Goal: Feedback & Contribution: Leave review/rating

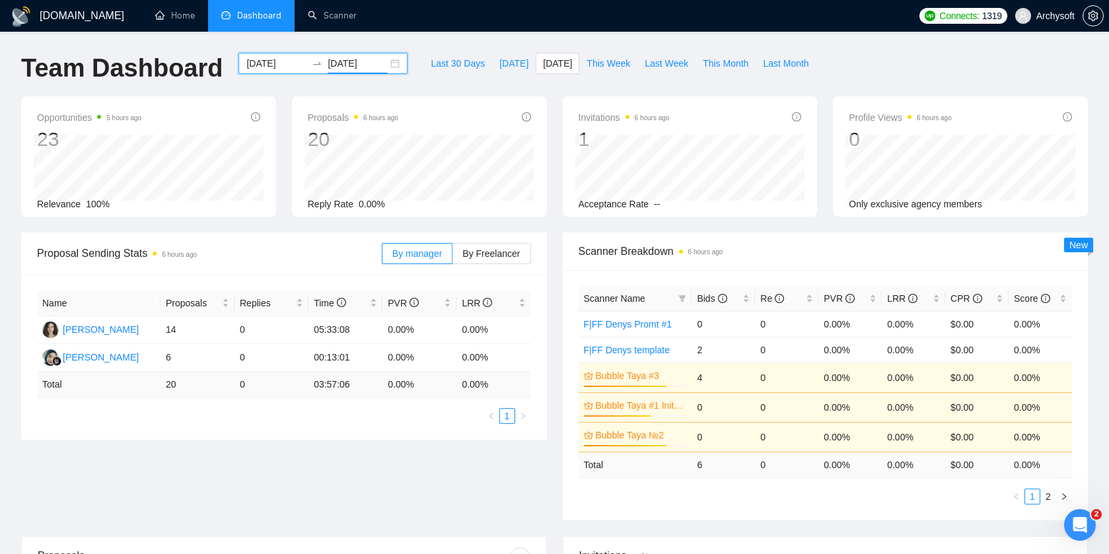
click at [415, 91] on div "Last 30 Days Today Yesterday This Week Last Week This Month Last Month" at bounding box center [619, 75] width 408 height 44
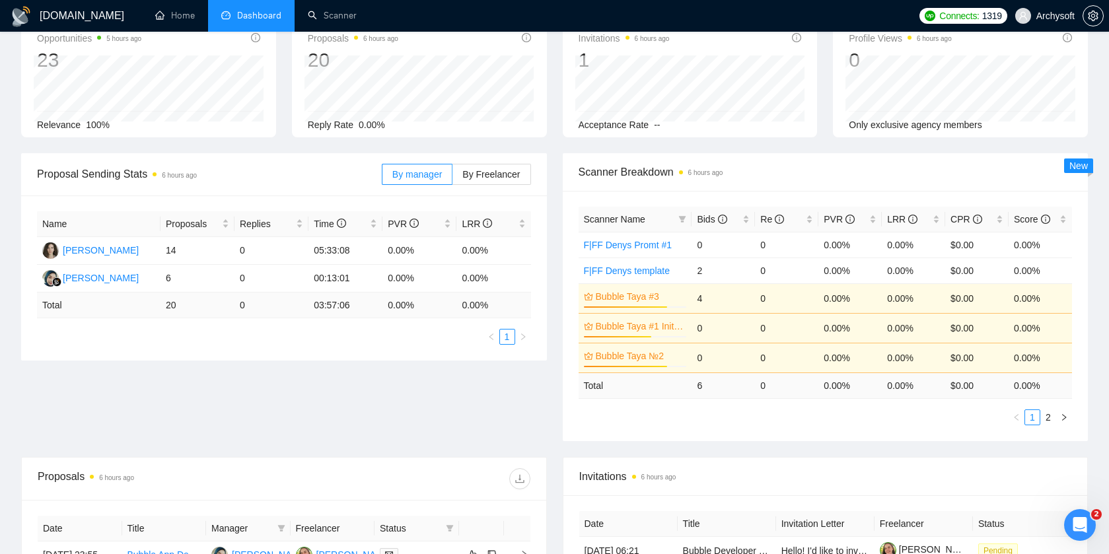
scroll to position [232, 0]
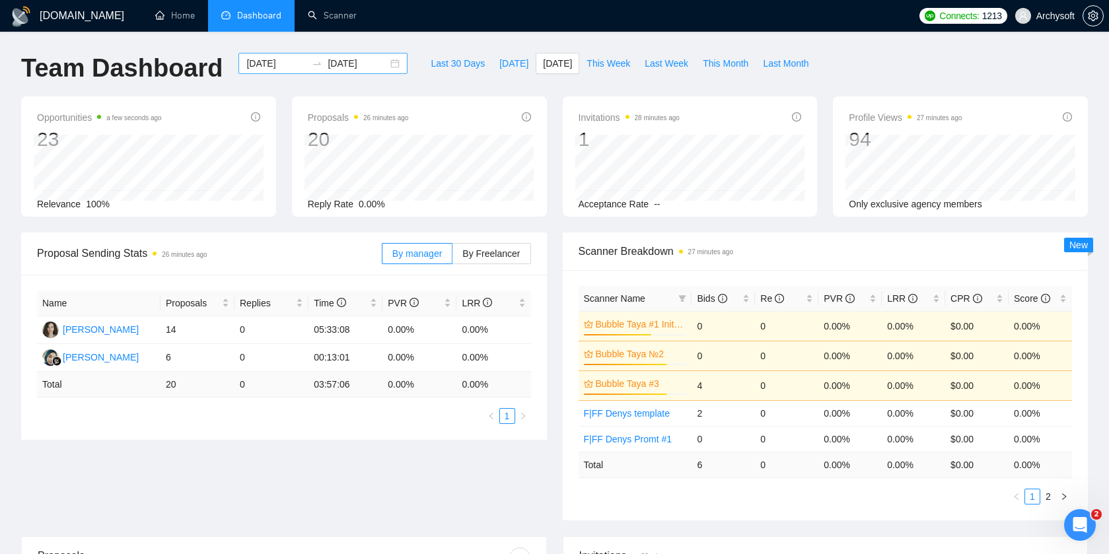
click at [386, 61] on div "2025-10-08 2025-10-08" at bounding box center [322, 63] width 169 height 21
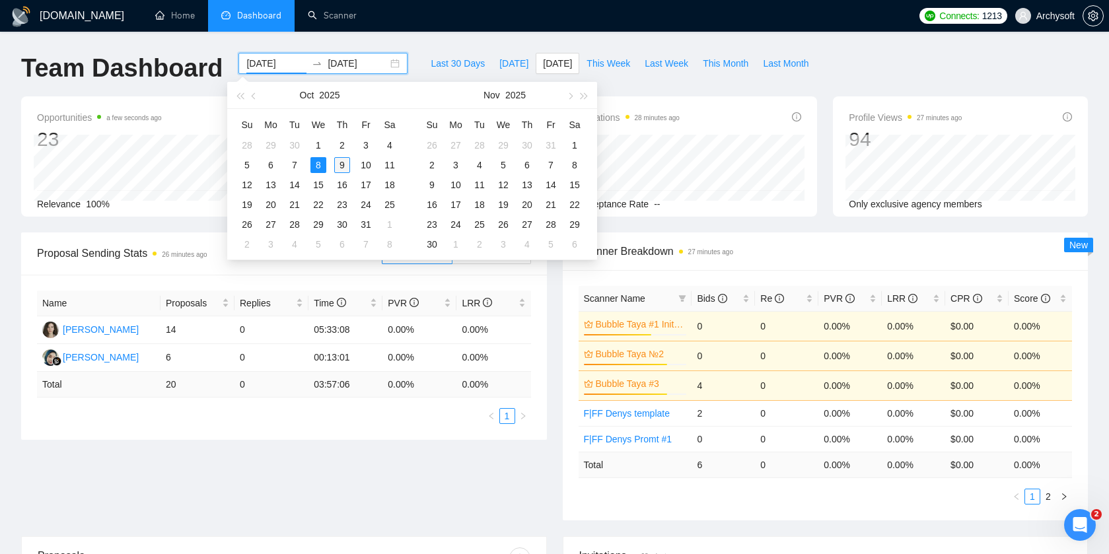
type input "[DATE]"
click at [342, 168] on div "9" at bounding box center [342, 165] width 16 height 16
click at [320, 147] on table "Su Mo Tu We Th Fr Sa 28 29 30 1 2 3 4 5 6 7 8 9 10 11 12 13 14 15 16 17 18 19 2…" at bounding box center [318, 184] width 166 height 140
type input "[DATE]"
click at [341, 168] on div "9" at bounding box center [342, 165] width 16 height 16
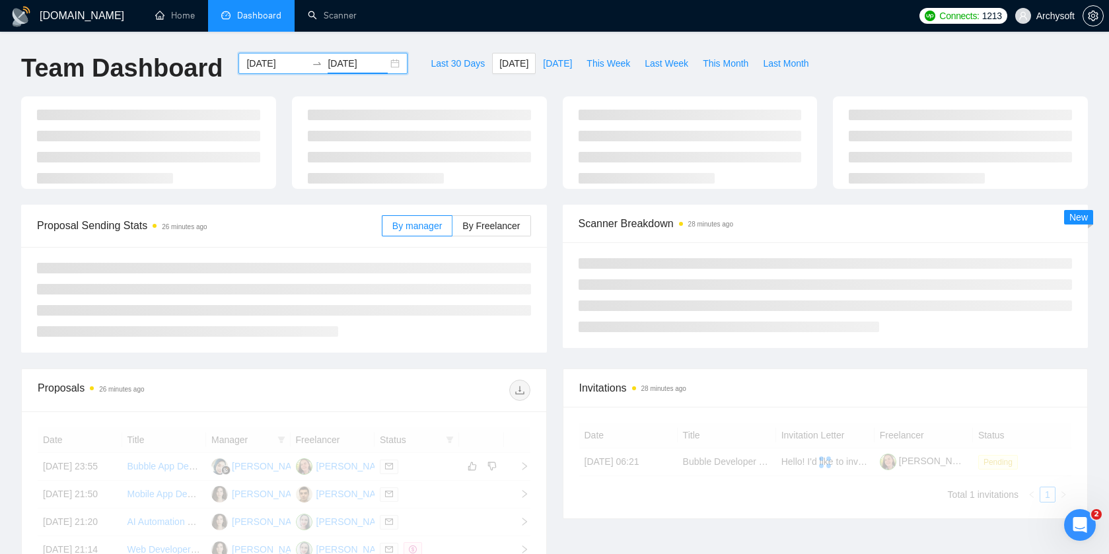
click at [385, 67] on div "2025-10-09 2025-10-09" at bounding box center [322, 63] width 169 height 21
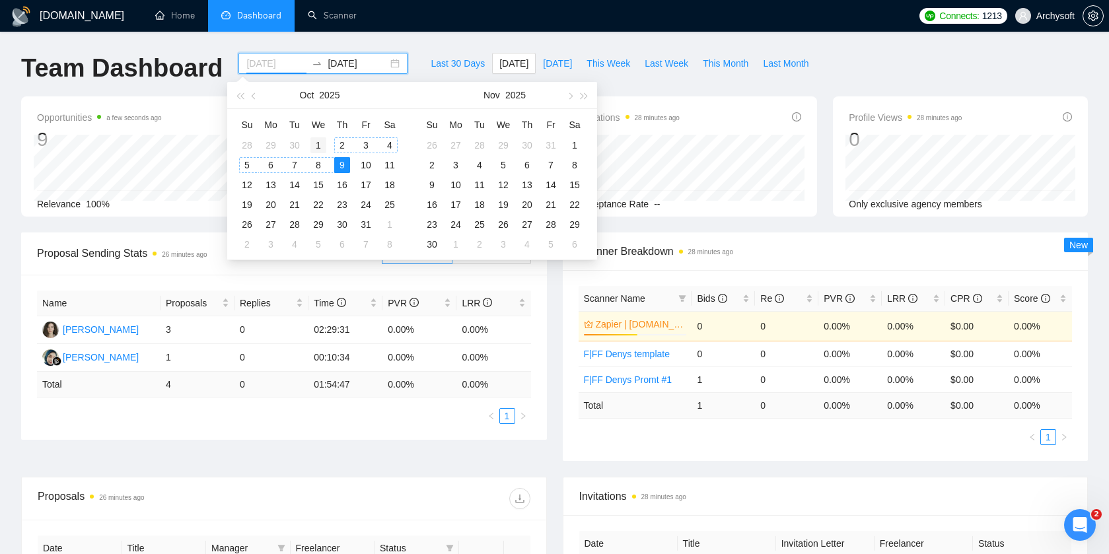
type input "[DATE]"
click at [322, 143] on div "1" at bounding box center [318, 145] width 16 height 16
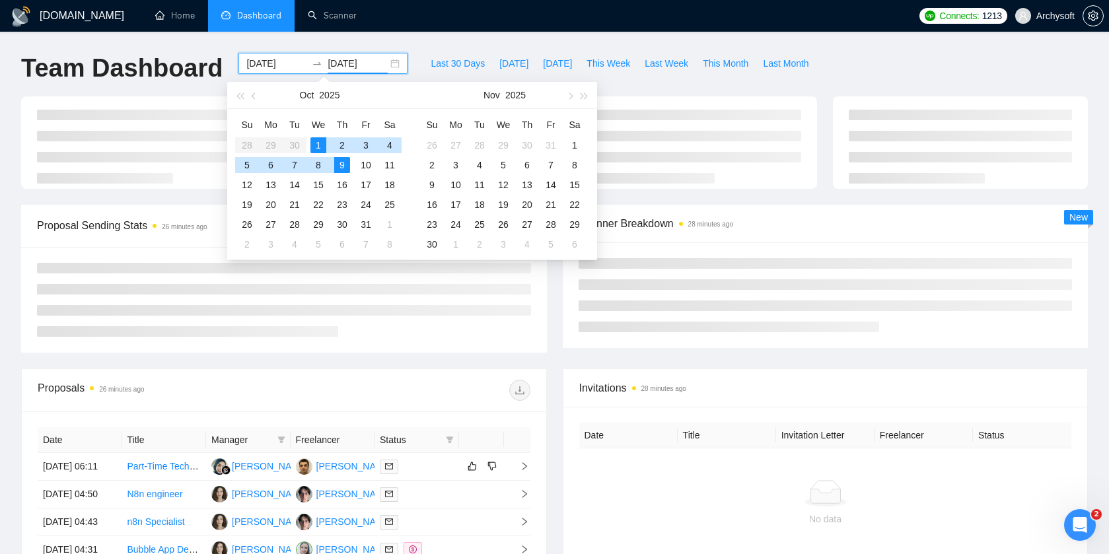
type input "[DATE]"
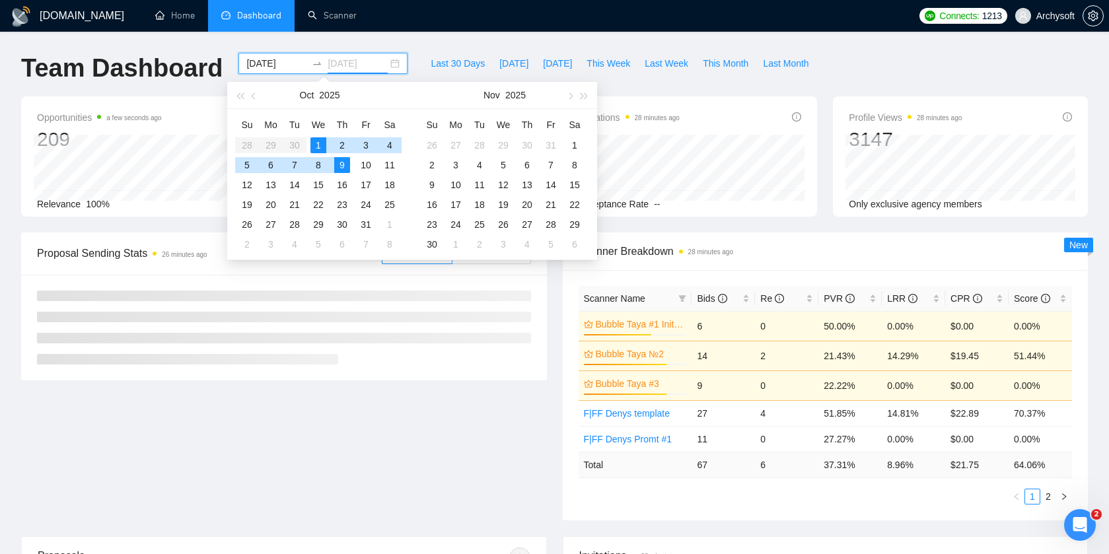
click at [339, 163] on div "9" at bounding box center [342, 165] width 16 height 16
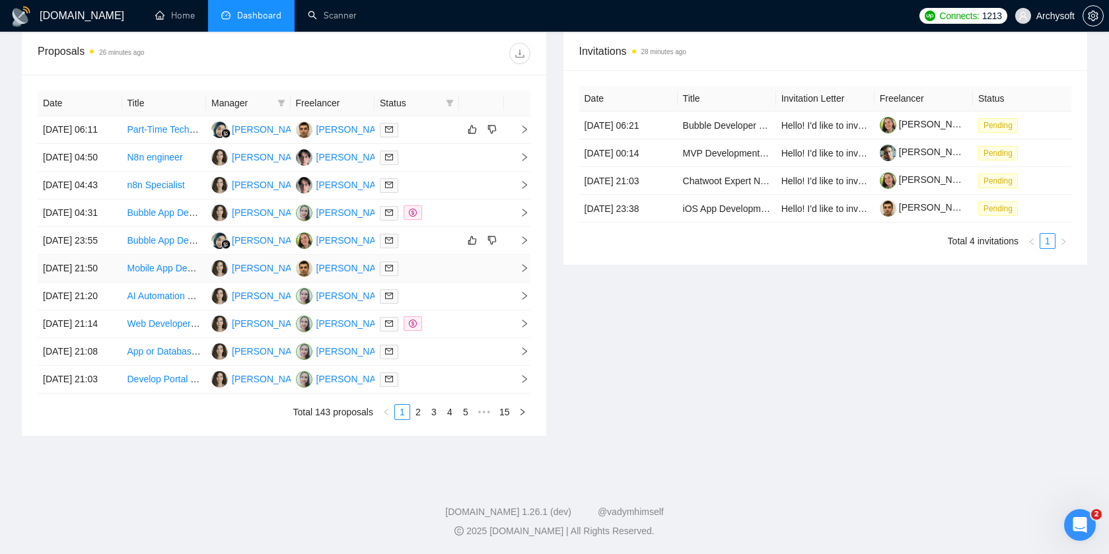
scroll to position [501, 0]
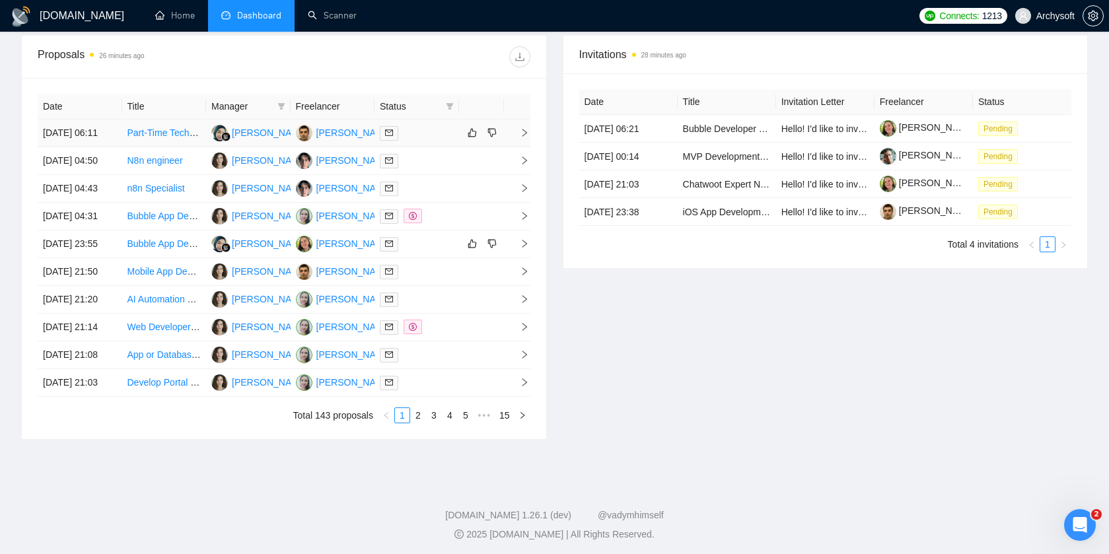
click at [430, 141] on div at bounding box center [417, 132] width 74 height 15
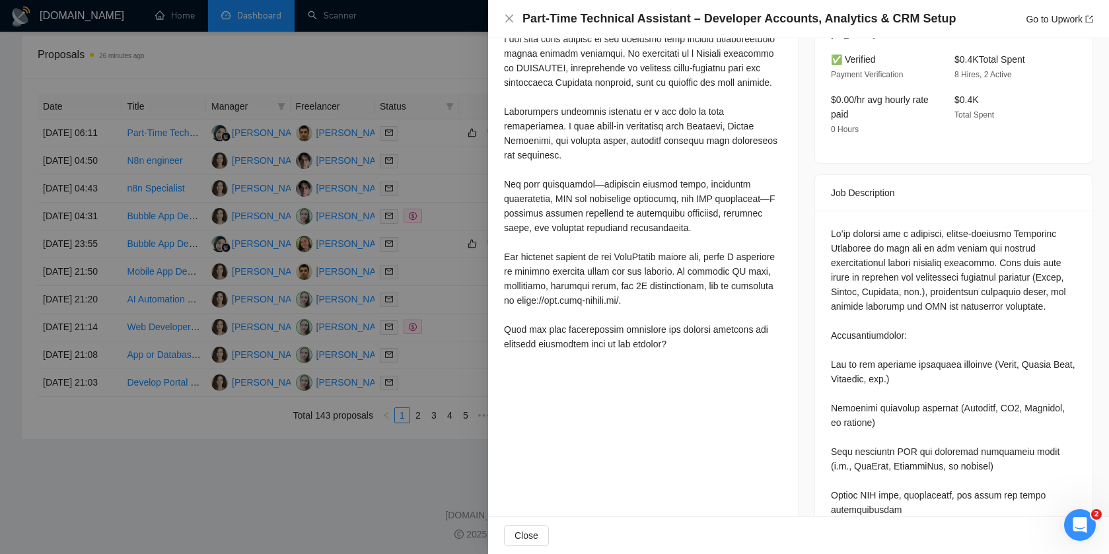
scroll to position [0, 0]
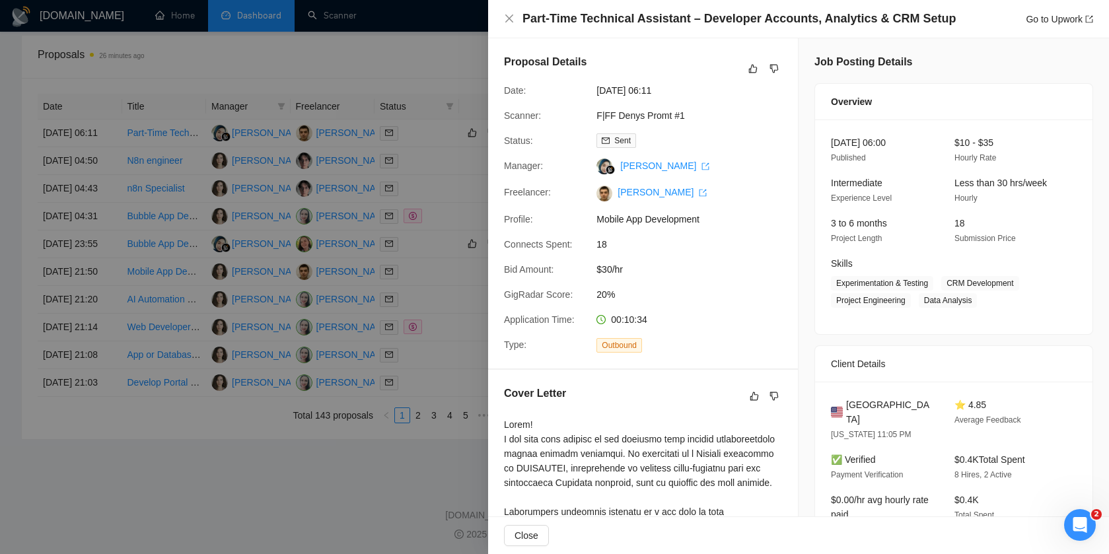
click at [456, 194] on div at bounding box center [554, 277] width 1109 height 554
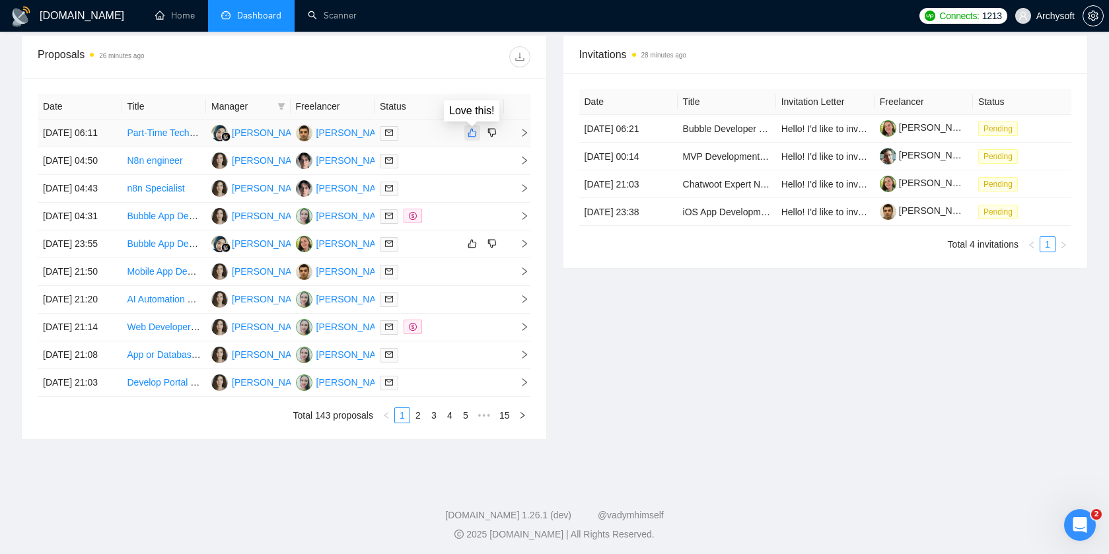
click at [471, 138] on icon "like" at bounding box center [471, 132] width 9 height 11
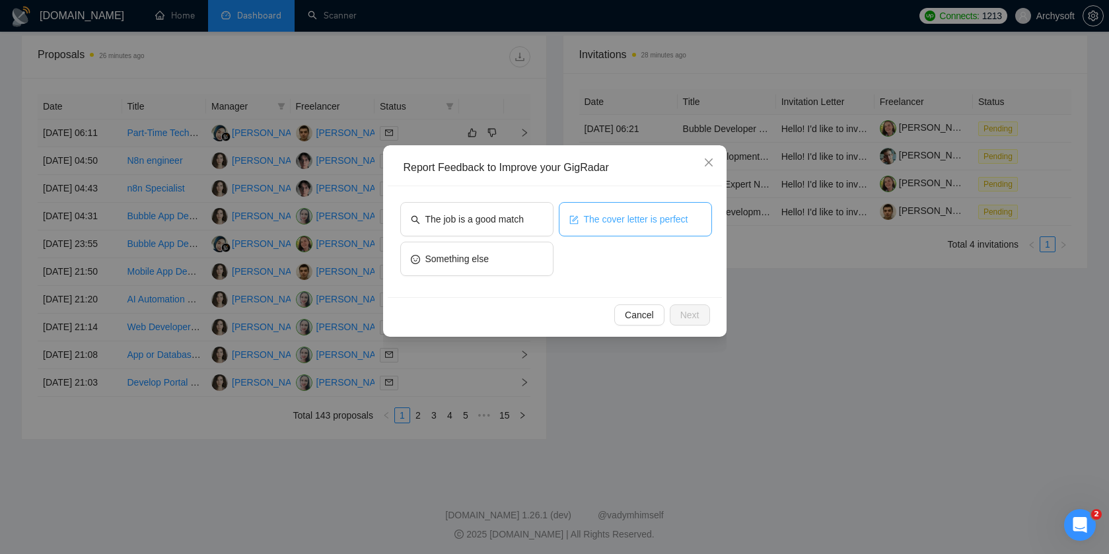
click at [596, 218] on span "The cover letter is perfect" at bounding box center [636, 219] width 104 height 15
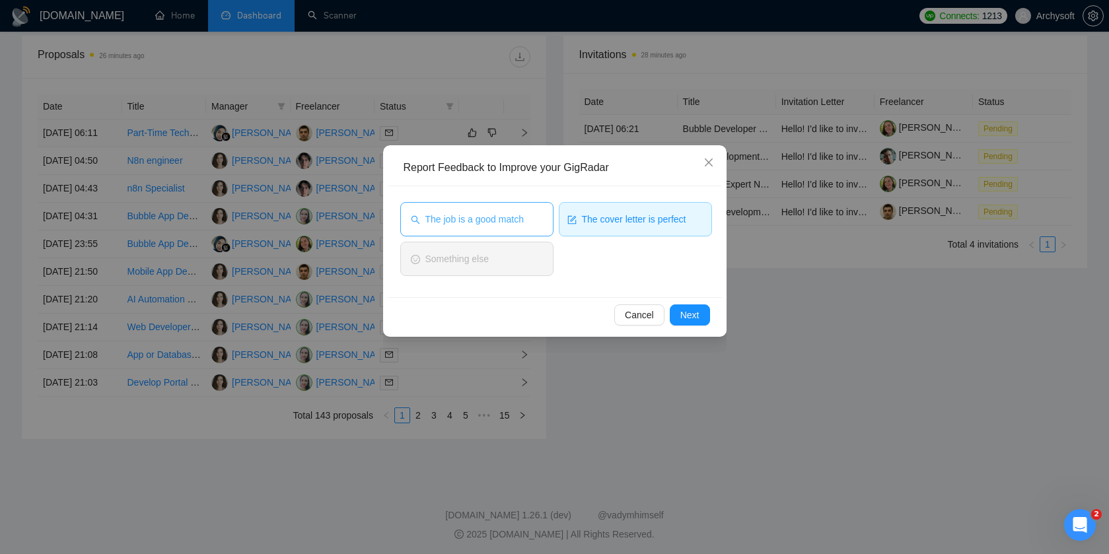
click at [505, 218] on span "The job is a good match" at bounding box center [474, 219] width 98 height 15
click at [688, 309] on span "Next" at bounding box center [689, 315] width 19 height 15
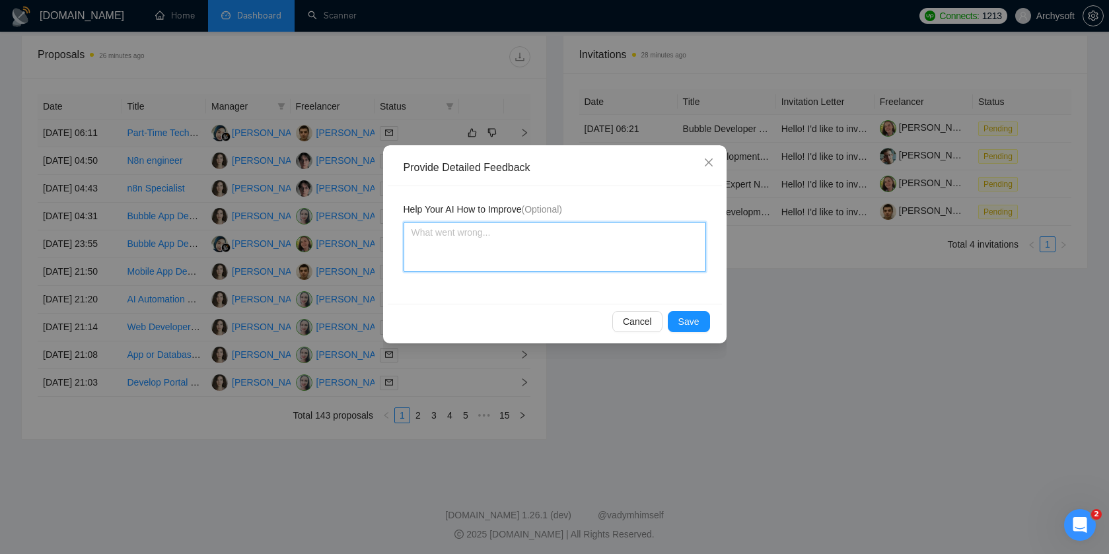
click at [591, 245] on textarea at bounding box center [554, 247] width 302 height 50
click at [701, 324] on button "Save" at bounding box center [689, 321] width 42 height 21
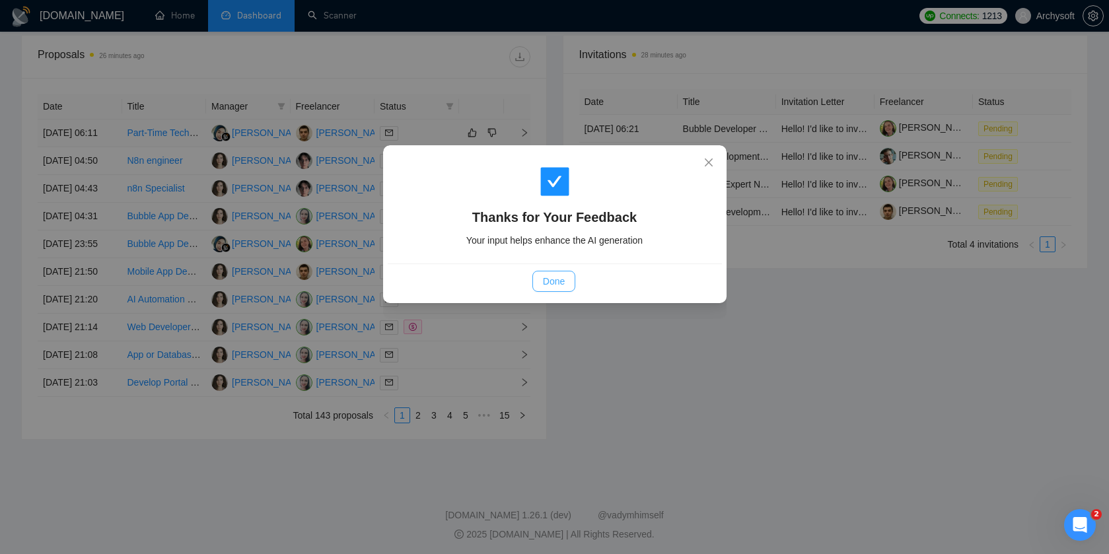
click at [558, 282] on span "Done" at bounding box center [554, 281] width 22 height 15
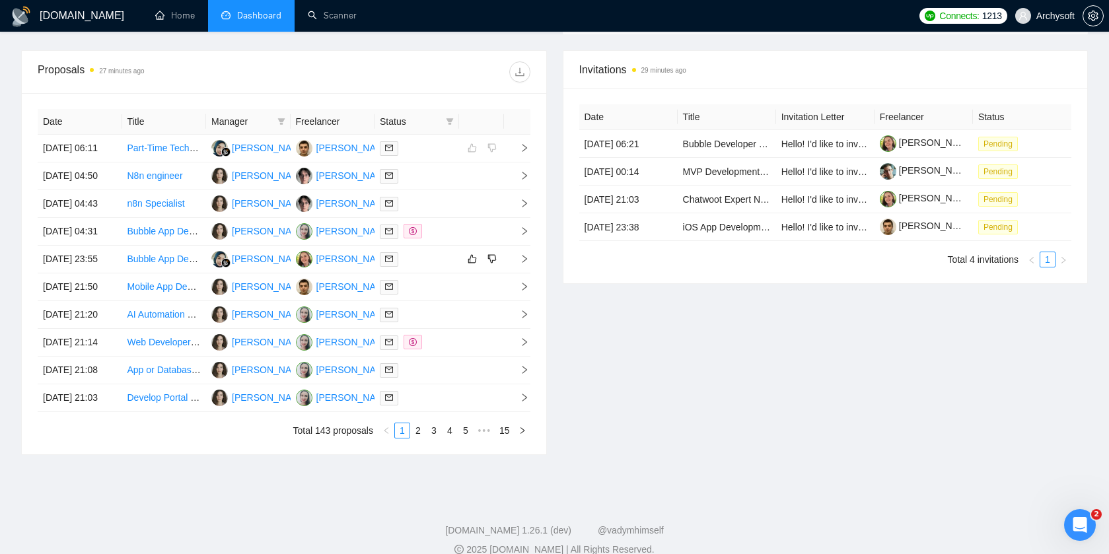
scroll to position [488, 0]
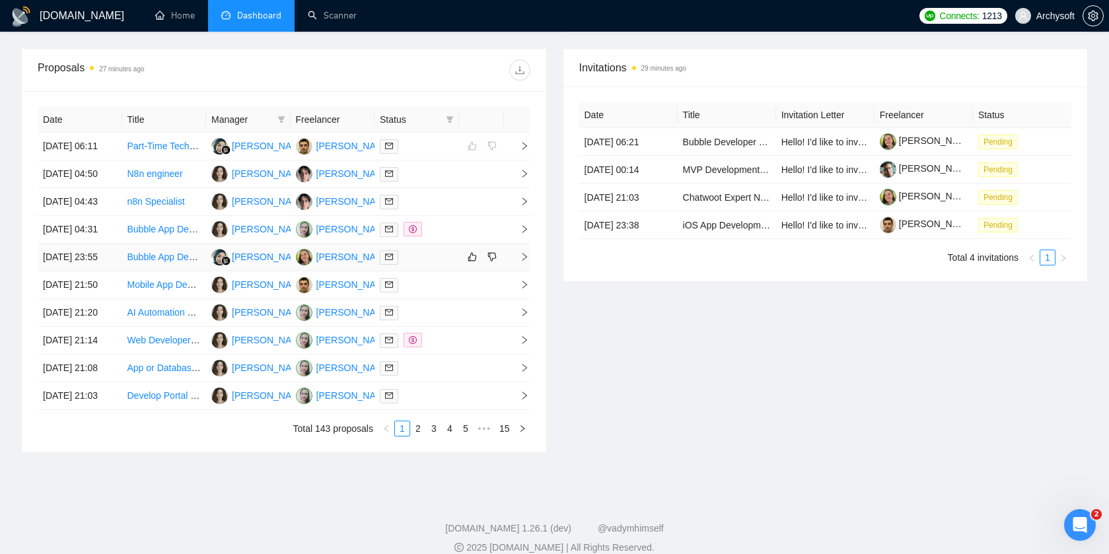
click at [431, 265] on div at bounding box center [417, 257] width 74 height 15
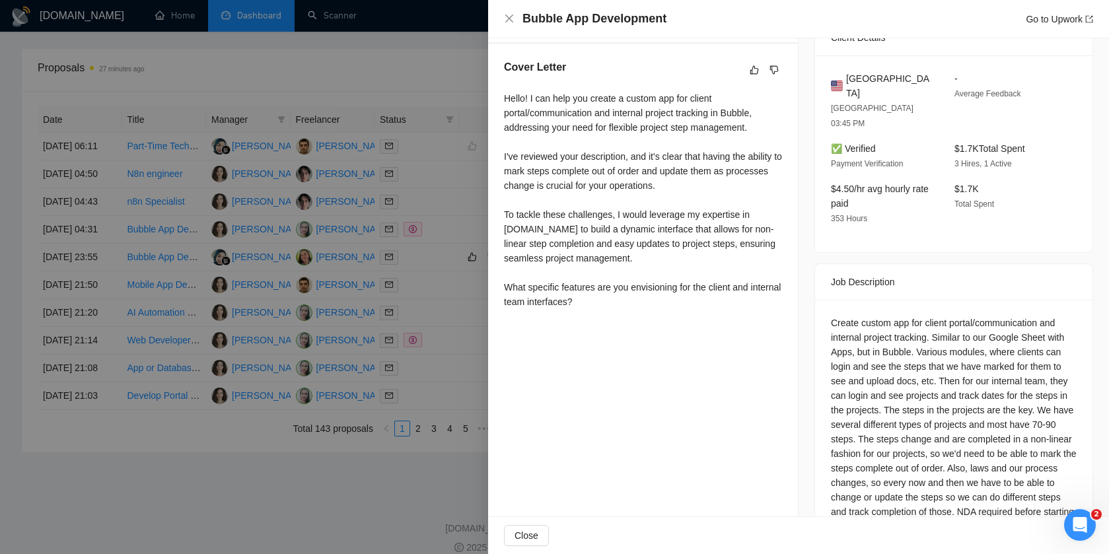
scroll to position [331, 0]
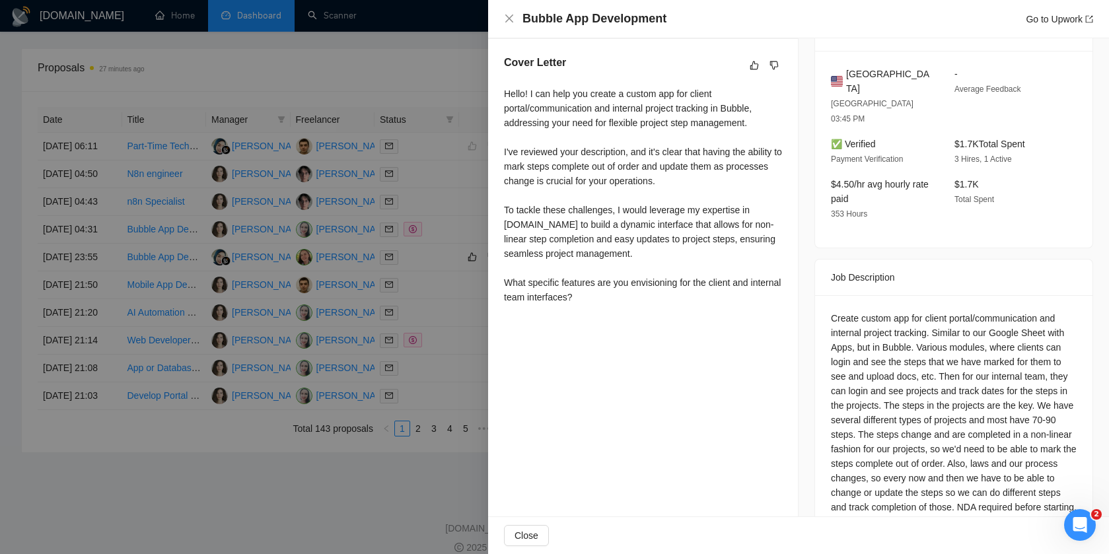
click at [442, 241] on div at bounding box center [554, 277] width 1109 height 554
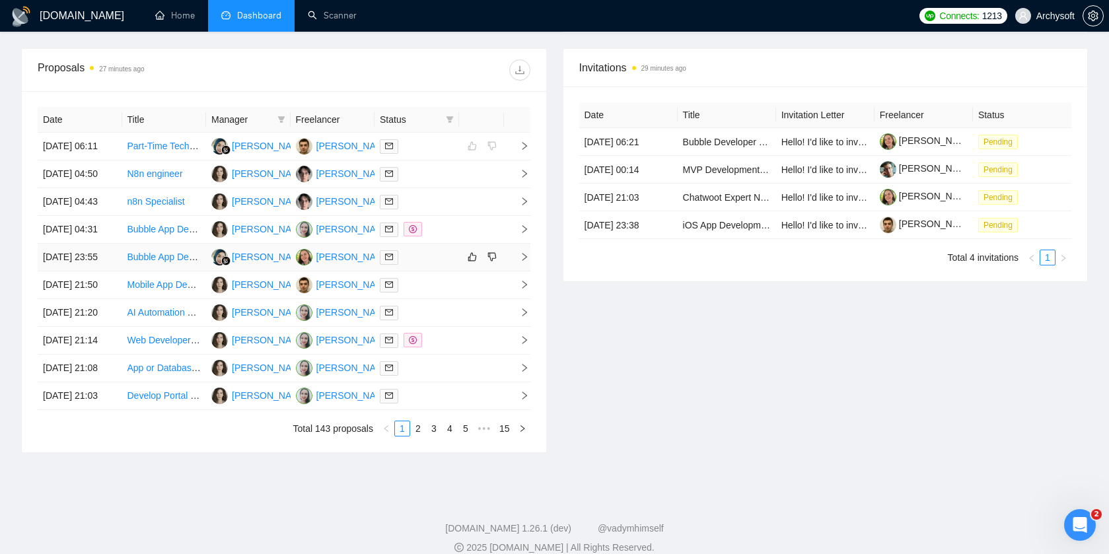
click at [439, 265] on div at bounding box center [417, 257] width 74 height 15
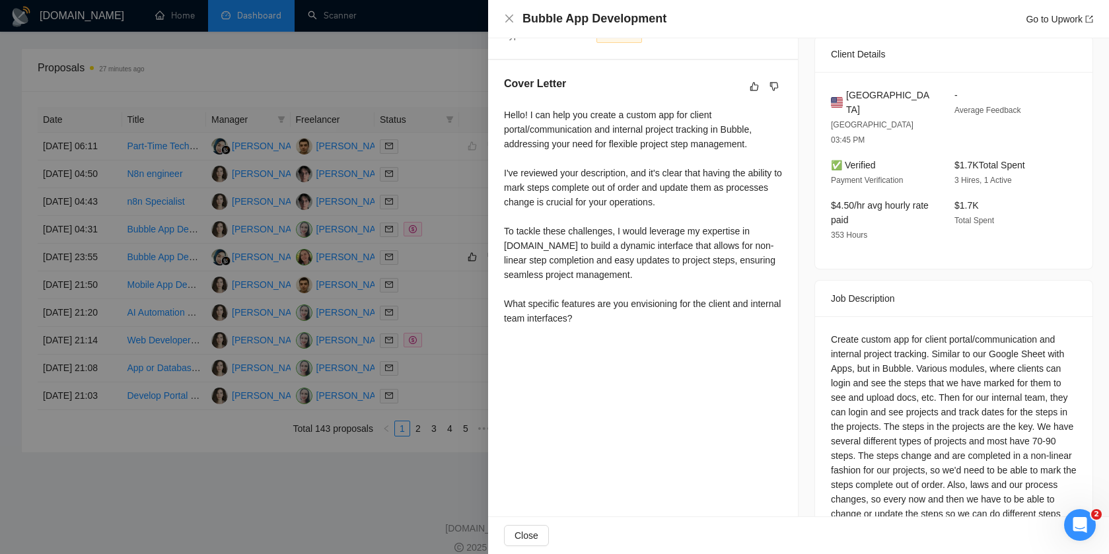
scroll to position [295, 0]
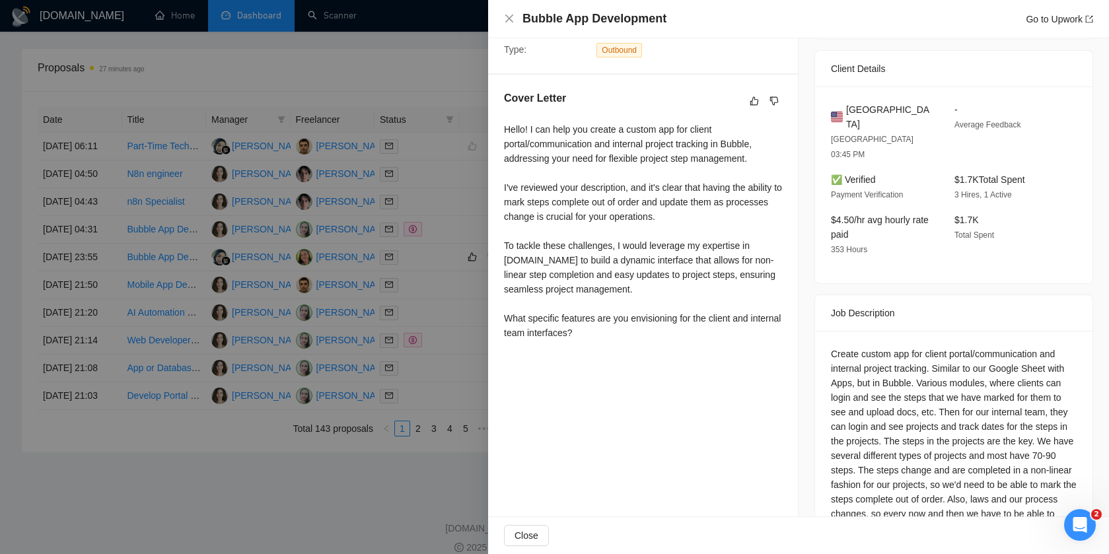
click at [448, 289] on div at bounding box center [554, 277] width 1109 height 554
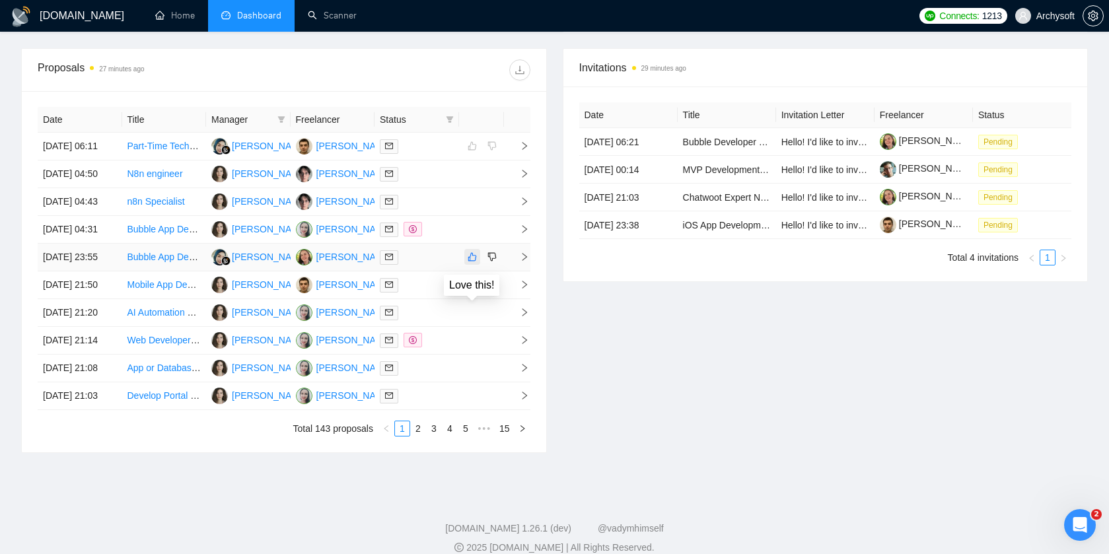
click at [477, 265] on button "button" at bounding box center [472, 257] width 16 height 16
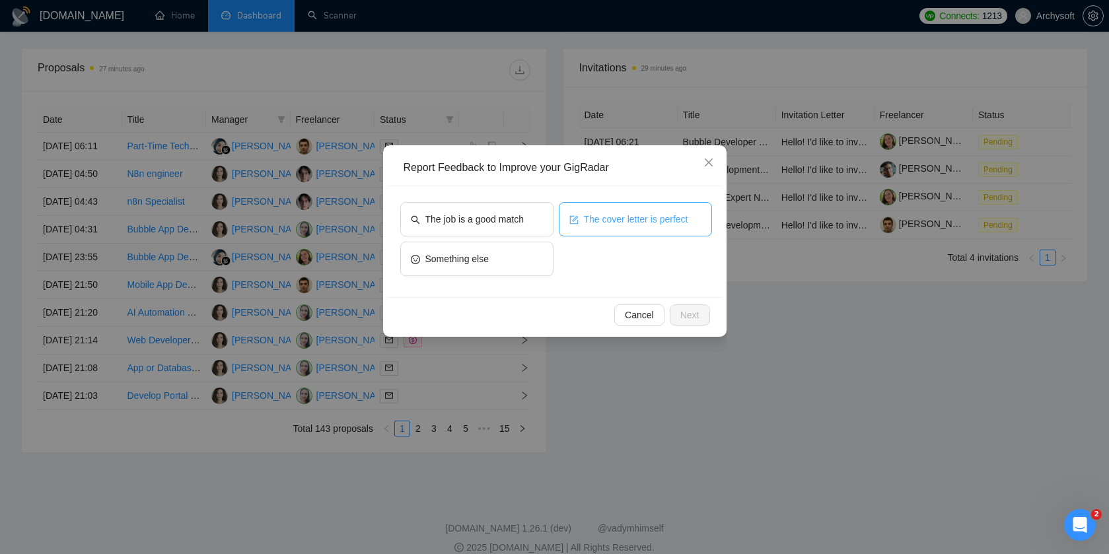
click at [578, 219] on button "The cover letter is perfect" at bounding box center [635, 219] width 153 height 34
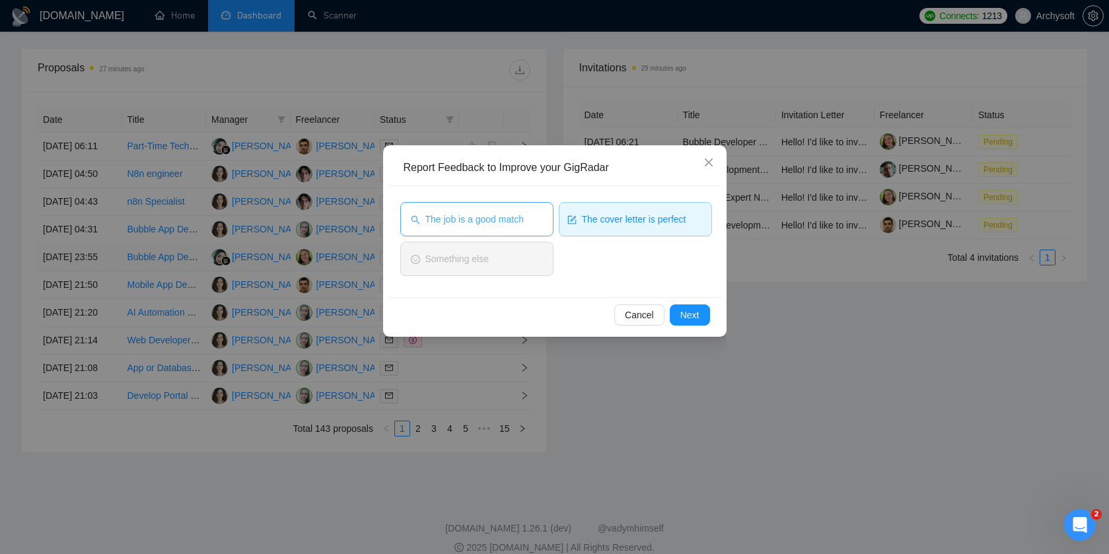
click at [518, 219] on span "The job is a good match" at bounding box center [474, 219] width 98 height 15
click at [701, 316] on button "Next" at bounding box center [690, 314] width 40 height 21
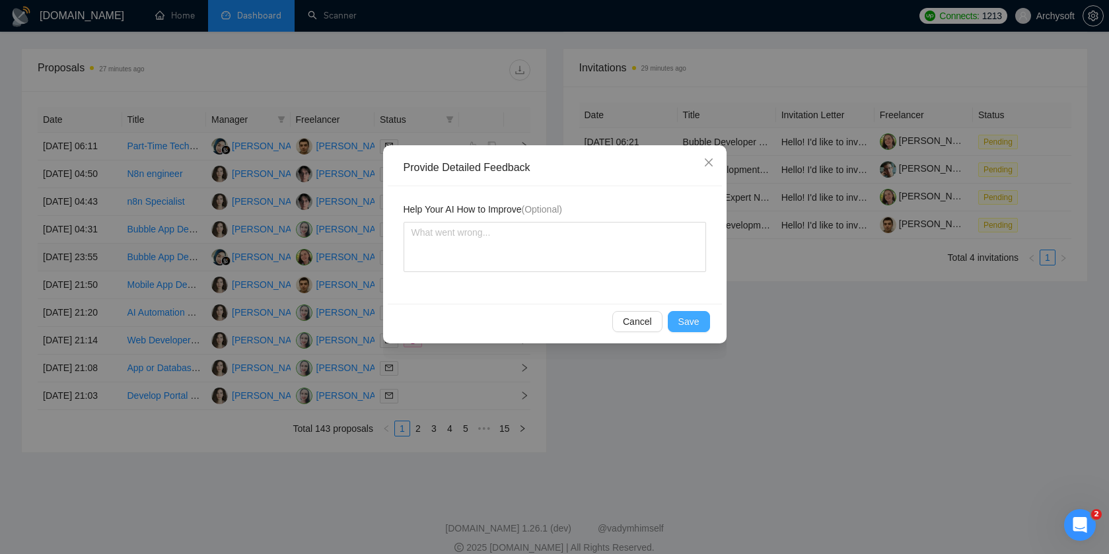
click at [687, 326] on span "Save" at bounding box center [688, 321] width 21 height 15
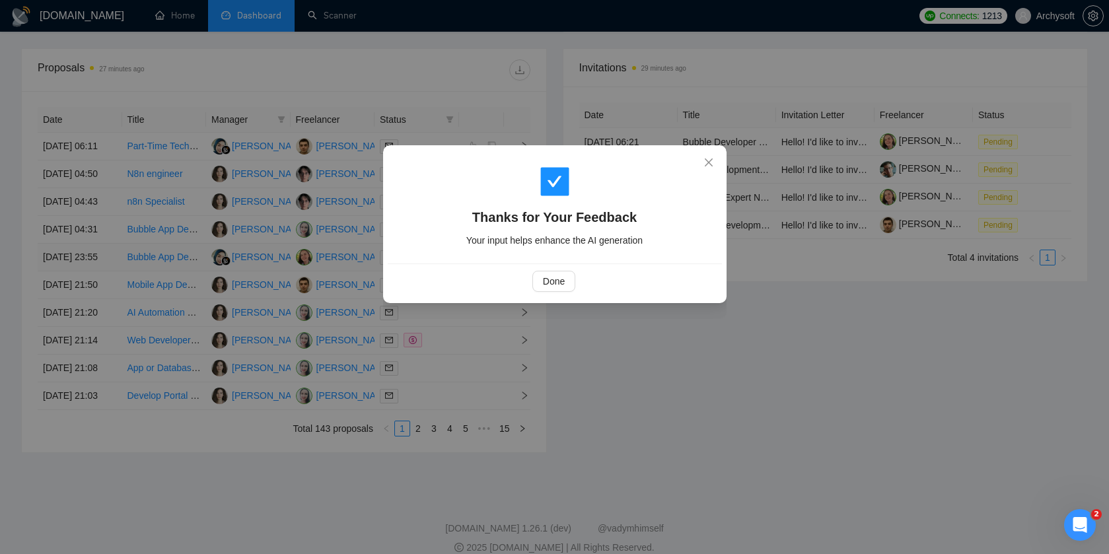
click at [592, 406] on div "Thanks for Your Feedback Your input helps enhance the AI generation Done" at bounding box center [554, 277] width 1109 height 554
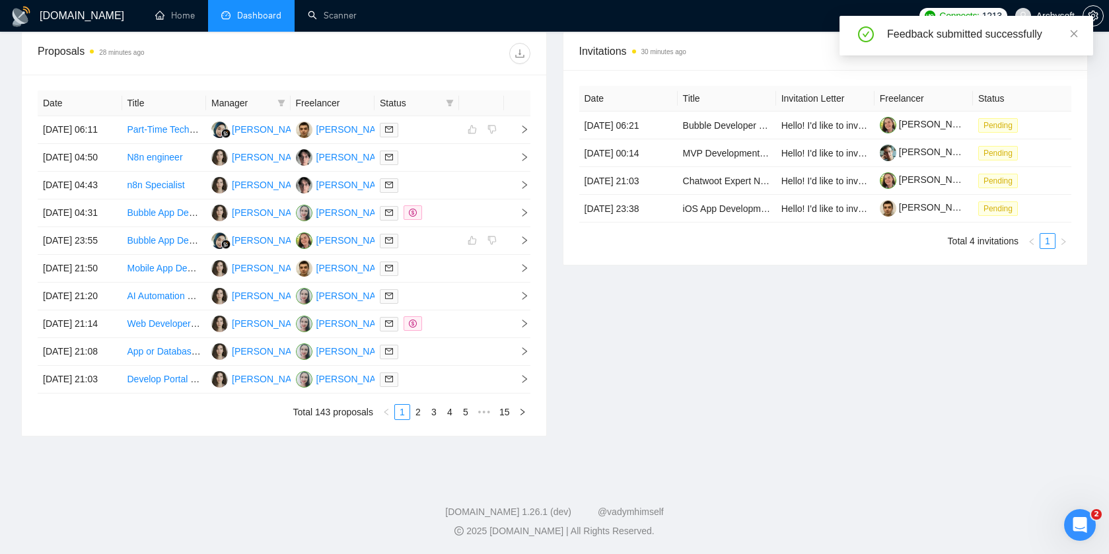
scroll to position [588, 0]
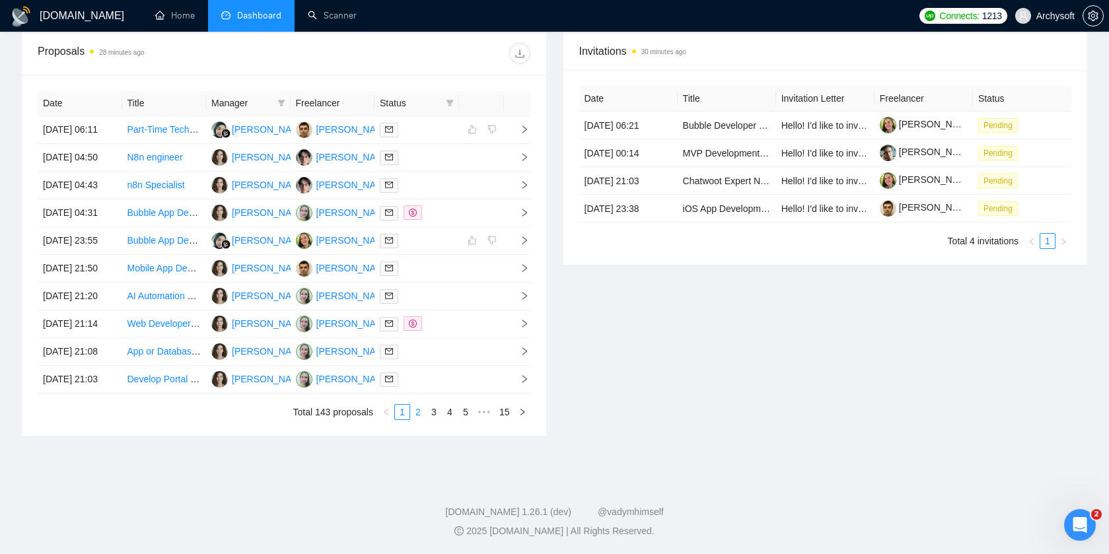
click at [416, 419] on link "2" at bounding box center [418, 412] width 15 height 15
click at [401, 419] on link "1" at bounding box center [402, 412] width 15 height 15
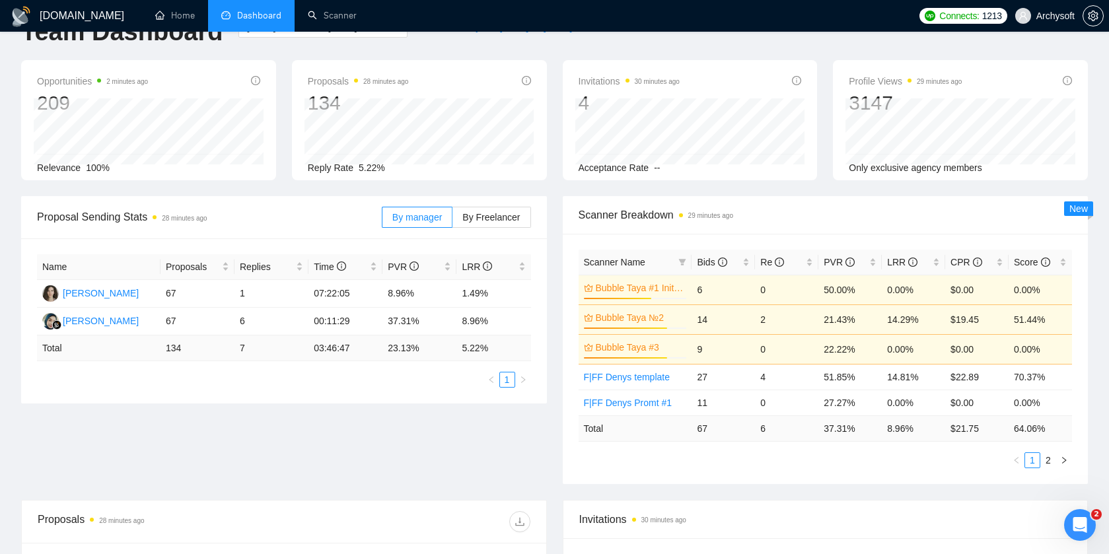
scroll to position [0, 0]
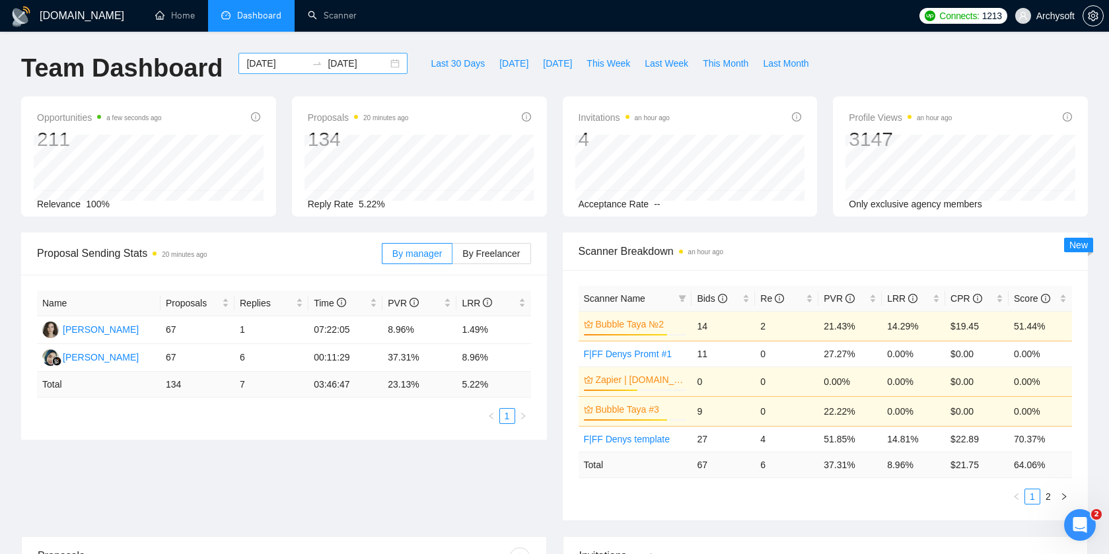
click at [383, 59] on div "[DATE] [DATE]" at bounding box center [322, 63] width 169 height 21
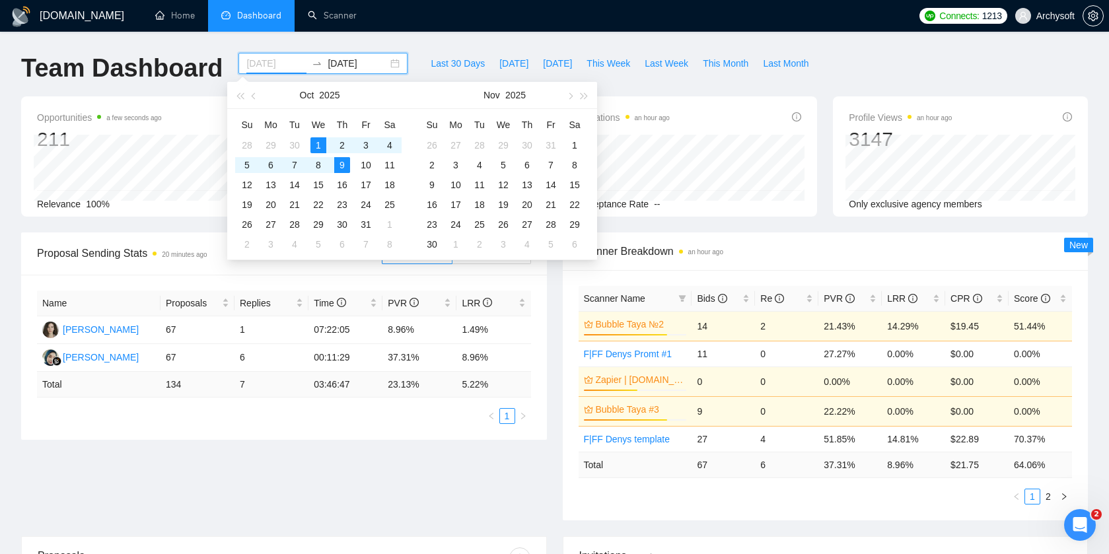
type input "[DATE]"
click at [341, 164] on div "9" at bounding box center [342, 165] width 16 height 16
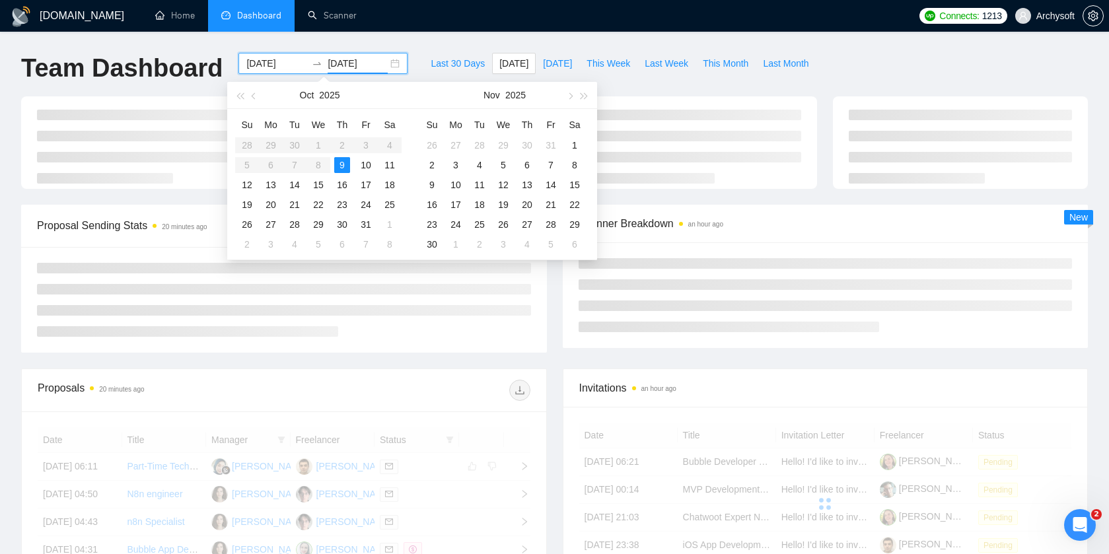
click at [341, 164] on div "9" at bounding box center [342, 165] width 16 height 16
